Goal: Task Accomplishment & Management: Use online tool/utility

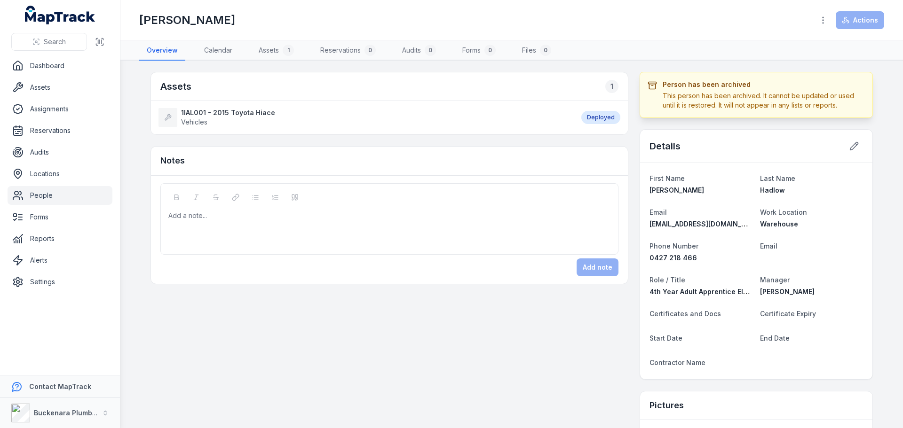
click at [207, 116] on strong "1IAL001 - 2015 Toyota Hiace" at bounding box center [228, 112] width 94 height 9
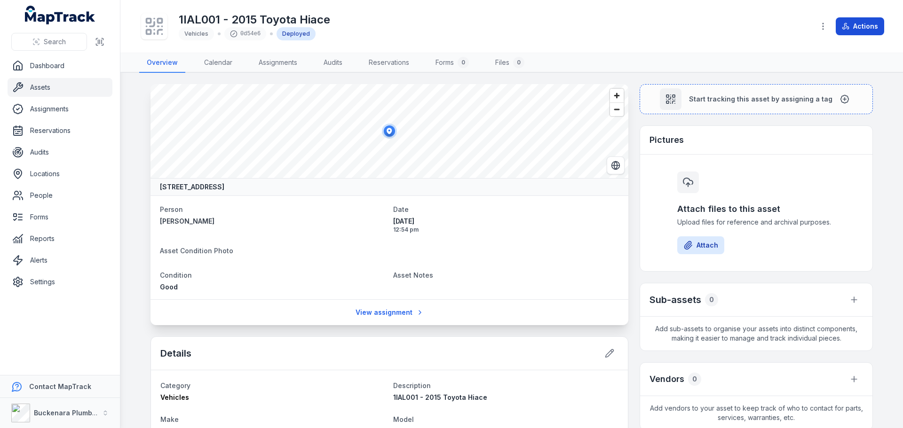
click at [860, 19] on button "Actions" at bounding box center [860, 26] width 48 height 18
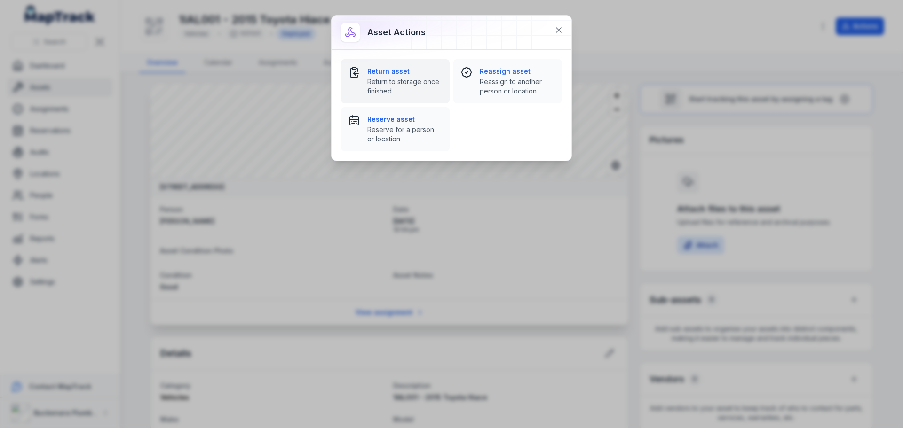
click at [403, 86] on span "Return to storage once finished" at bounding box center [404, 86] width 75 height 19
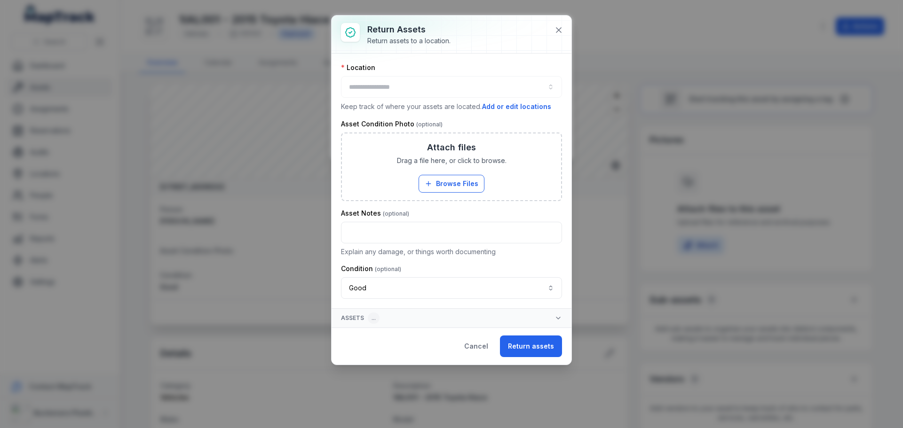
click at [413, 87] on div at bounding box center [451, 87] width 221 height 22
click at [547, 86] on button "button" at bounding box center [451, 87] width 221 height 22
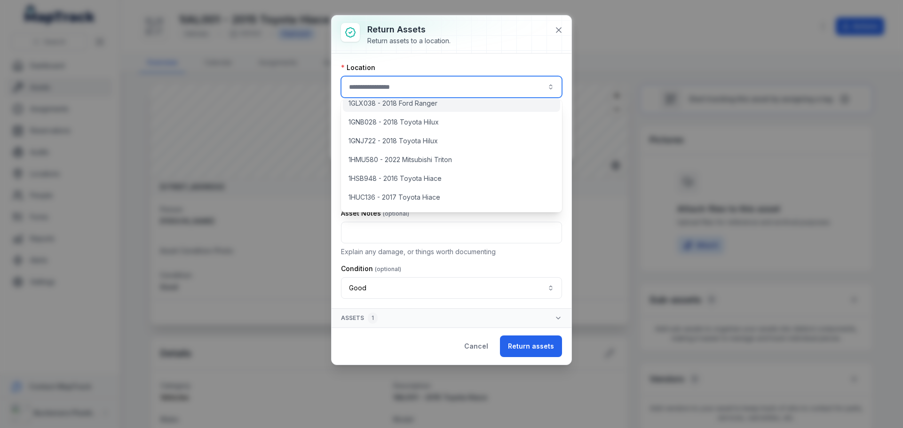
scroll to position [363, 0]
click at [383, 199] on span "Warehouse" at bounding box center [366, 200] width 36 height 9
type input "*********"
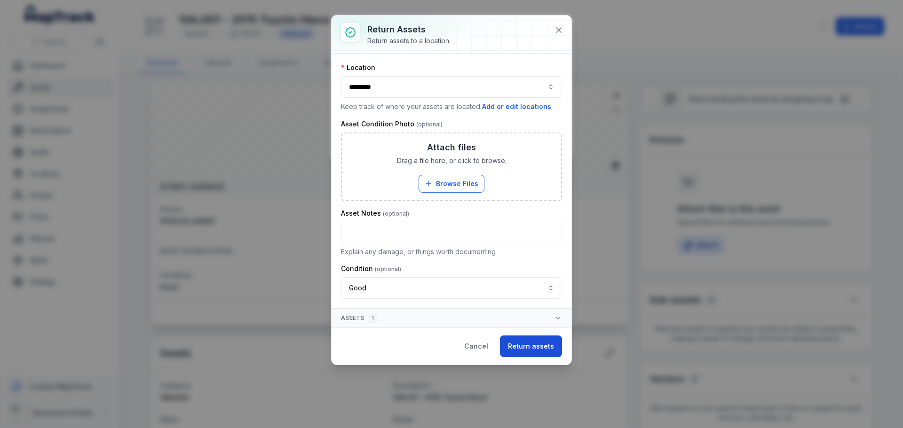
click at [543, 345] on button "Return assets" at bounding box center [531, 347] width 62 height 22
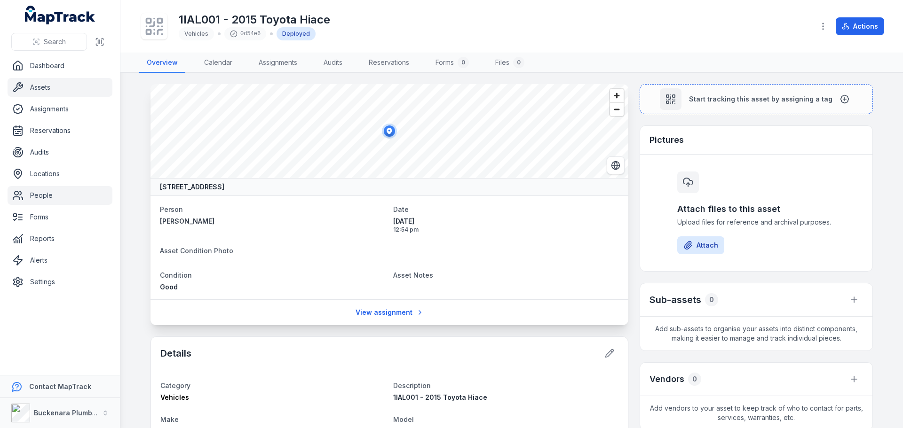
click at [48, 195] on link "People" at bounding box center [60, 195] width 105 height 19
